Goal: Subscribe to service/newsletter

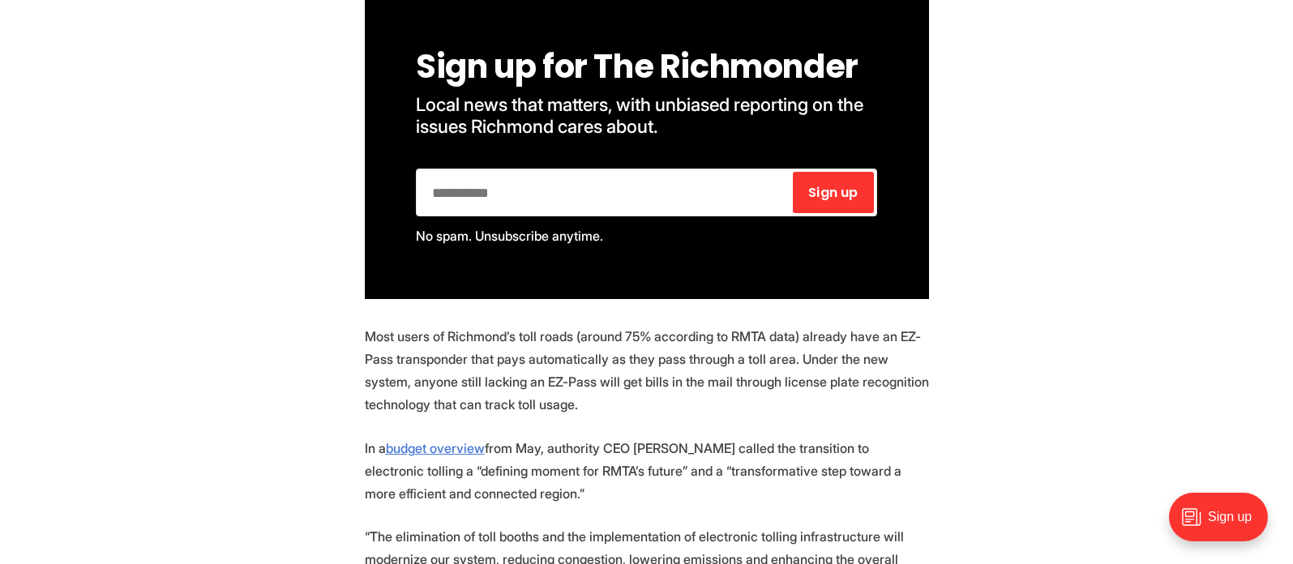
scroll to position [975, 0]
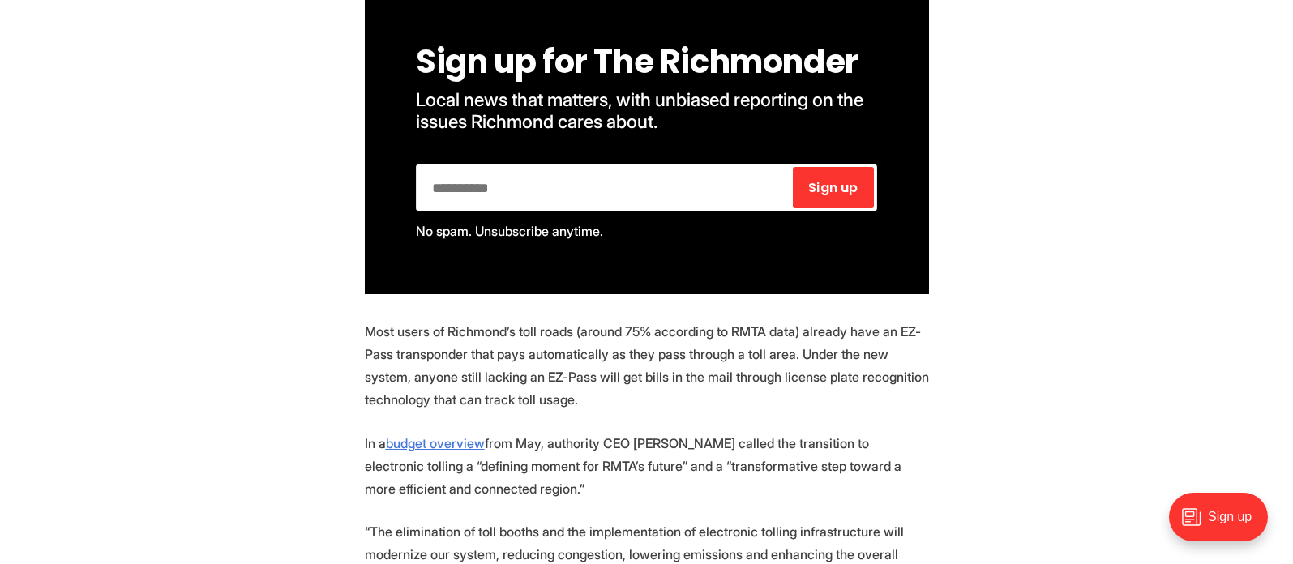
click at [438, 186] on input "email" at bounding box center [604, 187] width 371 height 41
type input "**********"
click at [825, 182] on span "Sign up" at bounding box center [832, 188] width 49 height 13
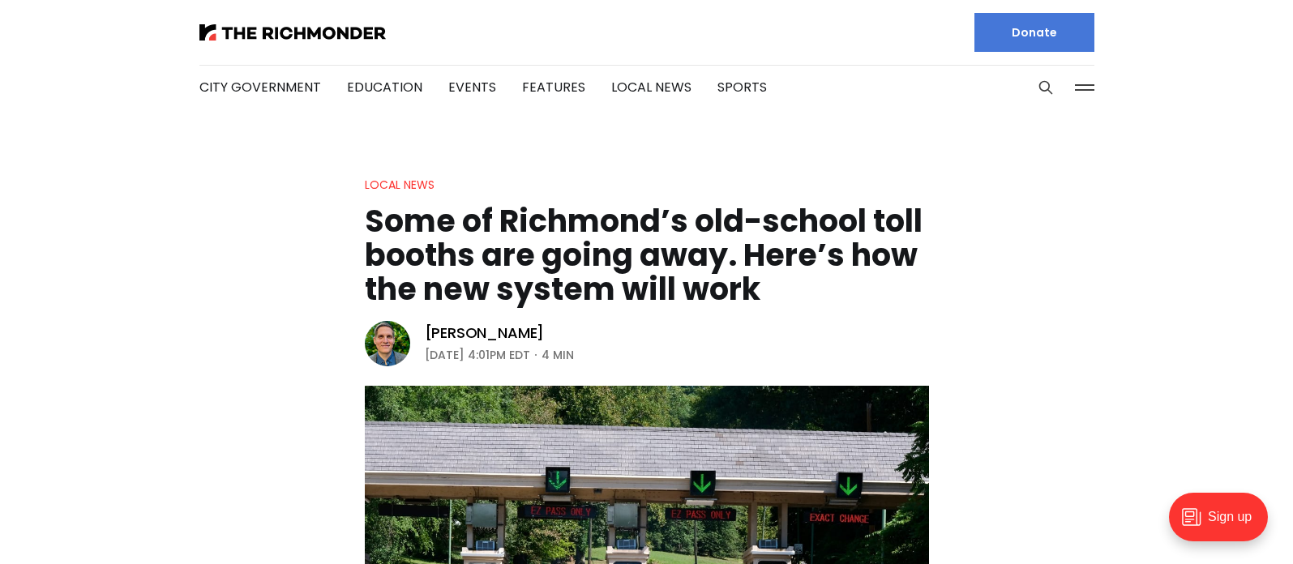
scroll to position [0, 0]
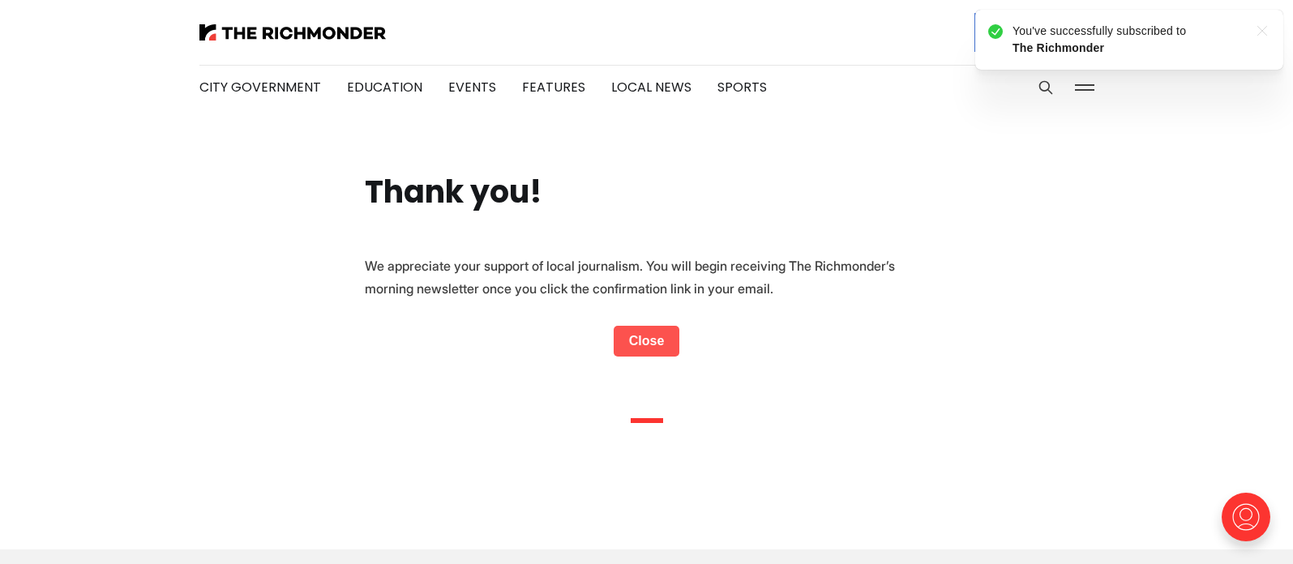
click at [647, 338] on link "Close" at bounding box center [647, 341] width 66 height 31
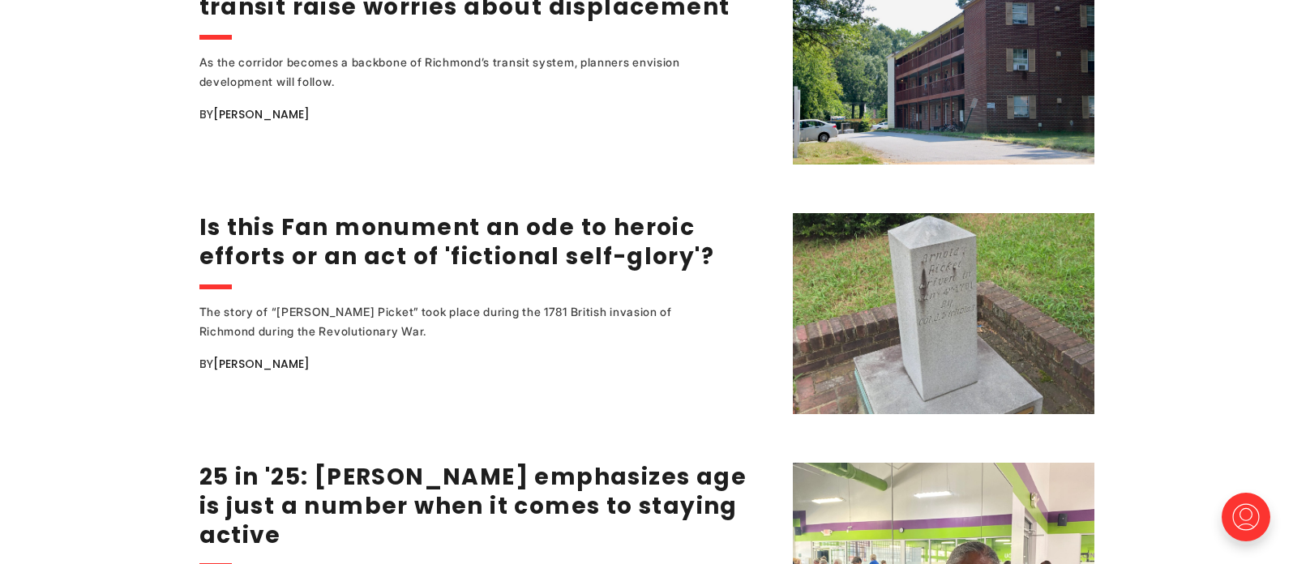
scroll to position [2919, 0]
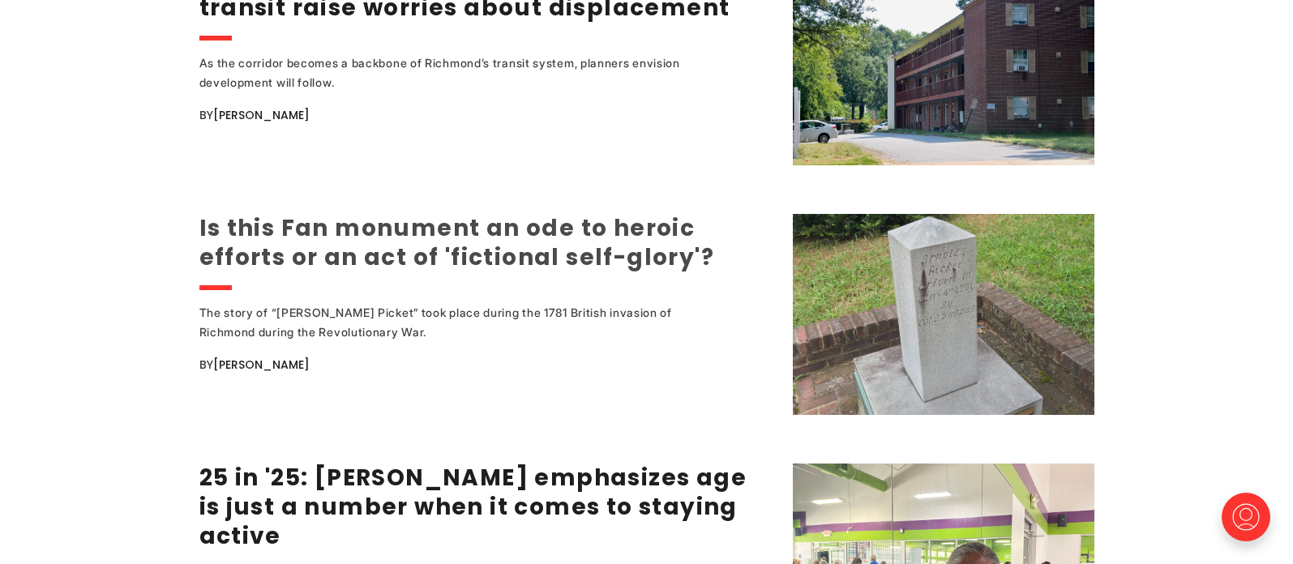
click at [504, 224] on link "Is this Fan monument an ode to heroic efforts or an act of 'fictional self-glor…" at bounding box center [456, 242] width 515 height 61
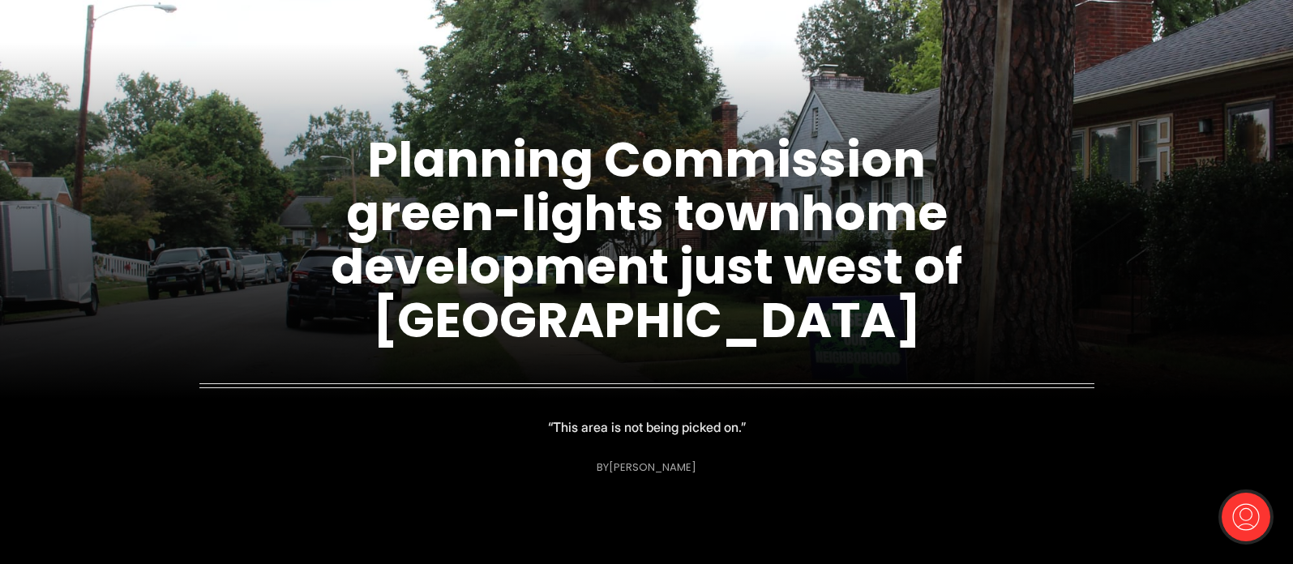
scroll to position [178, 0]
